Goal: Find specific page/section: Find specific page/section

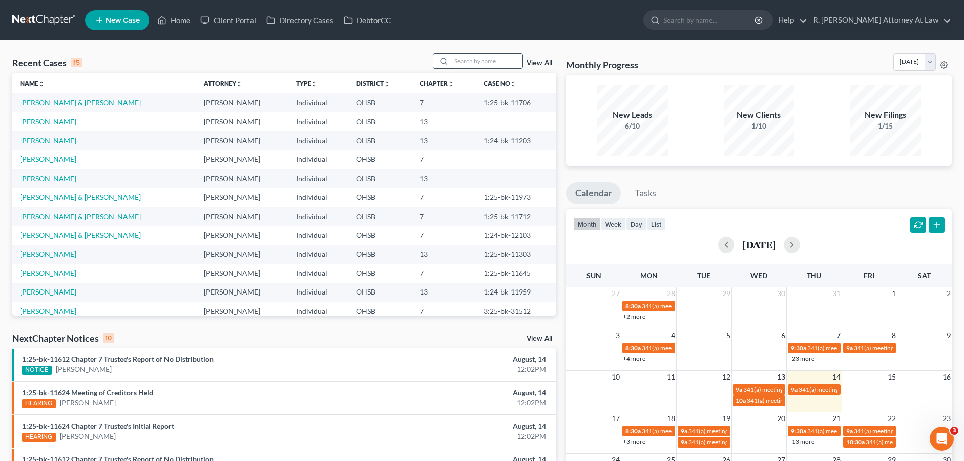
click at [459, 60] on input "search" at bounding box center [486, 61] width 71 height 15
type input "brown"
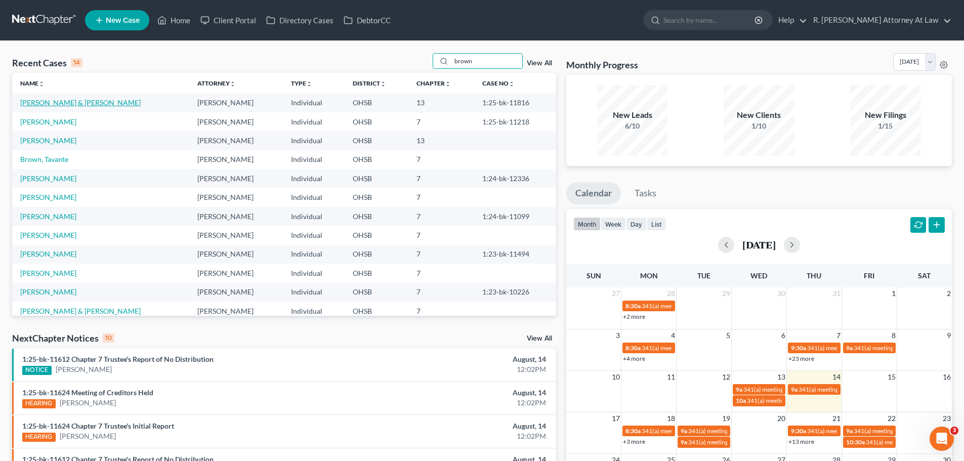
click at [65, 105] on link "[PERSON_NAME] & [PERSON_NAME]" at bounding box center [80, 102] width 120 height 9
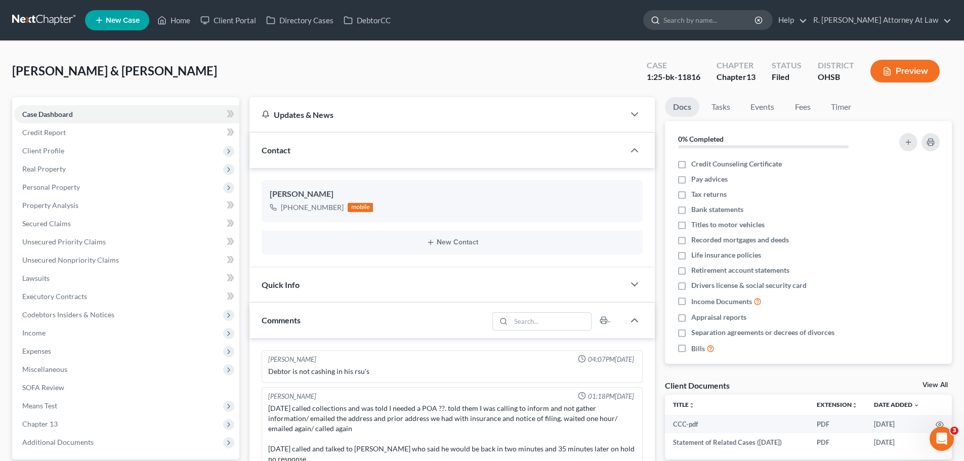
click at [707, 21] on input "search" at bounding box center [709, 20] width 93 height 19
type input "[PERSON_NAME]"
click at [188, 22] on link "Home" at bounding box center [173, 20] width 43 height 18
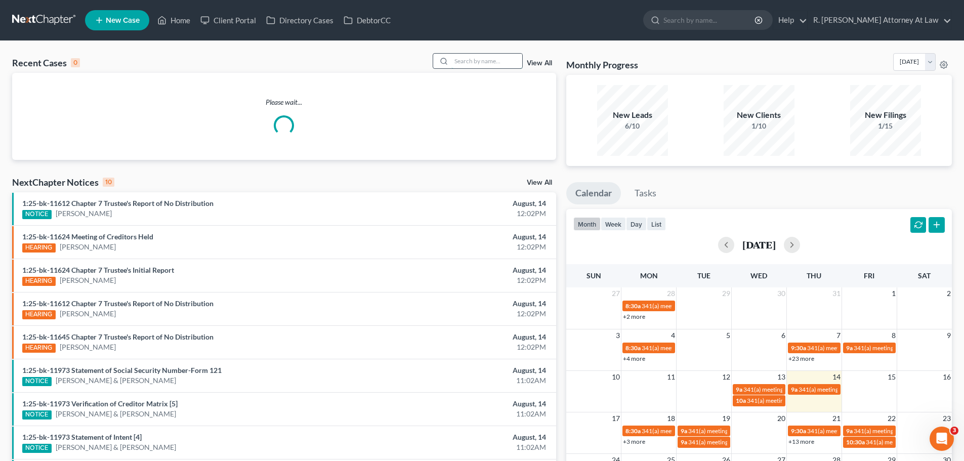
click at [472, 63] on input "search" at bounding box center [486, 61] width 71 height 15
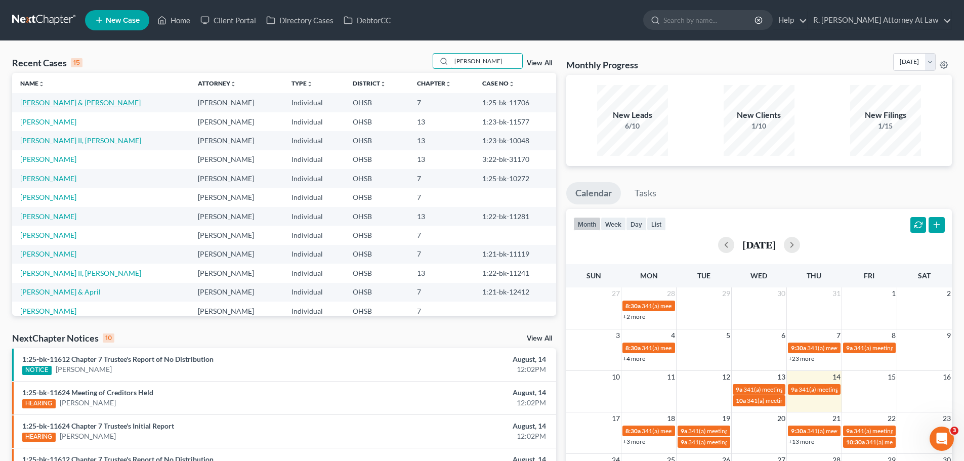
type input "[PERSON_NAME]"
click at [69, 103] on link "[PERSON_NAME] & [PERSON_NAME]" at bounding box center [80, 102] width 120 height 9
click at [70, 103] on link "[PERSON_NAME] & [PERSON_NAME]" at bounding box center [80, 102] width 120 height 9
